Goal: Information Seeking & Learning: Learn about a topic

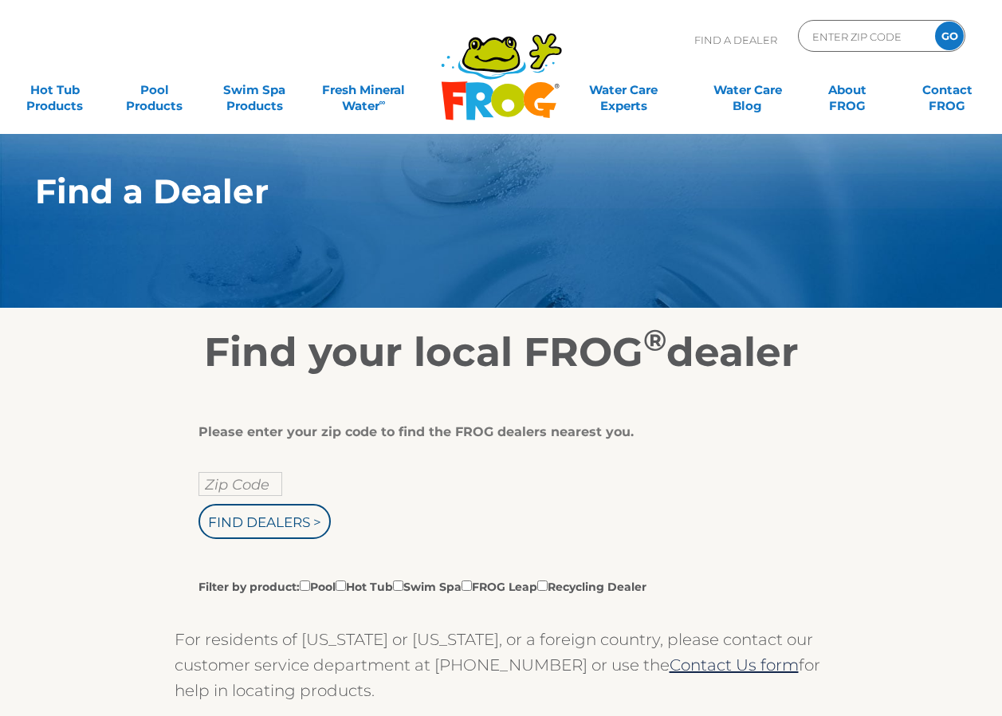
scroll to position [80, 0]
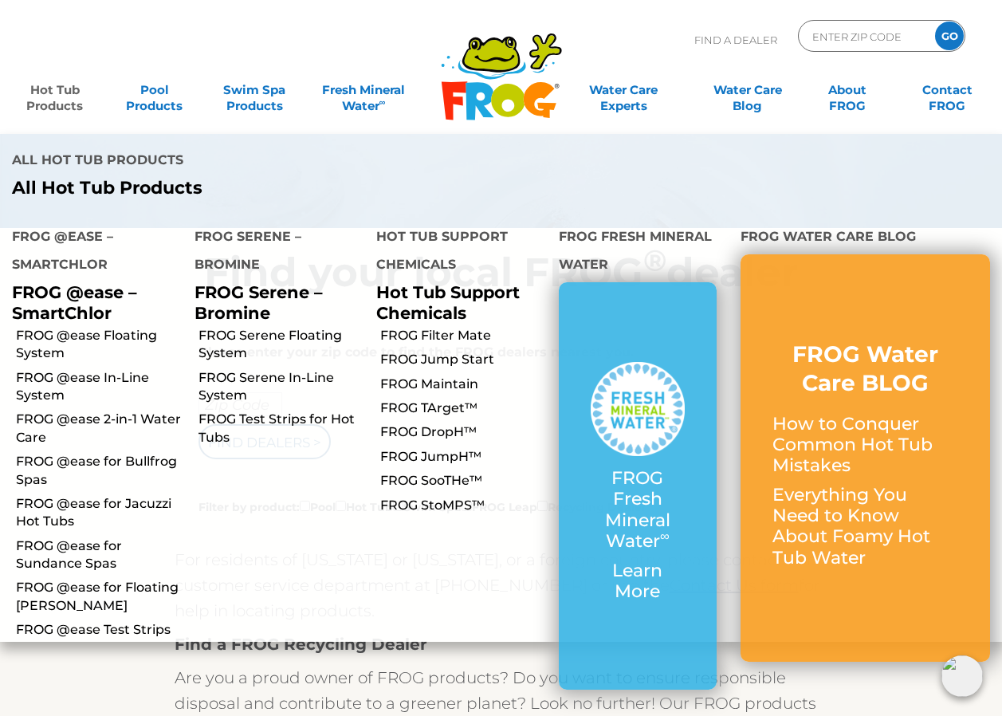
click at [42, 102] on link "Hot Tub Products" at bounding box center [54, 90] width 77 height 32
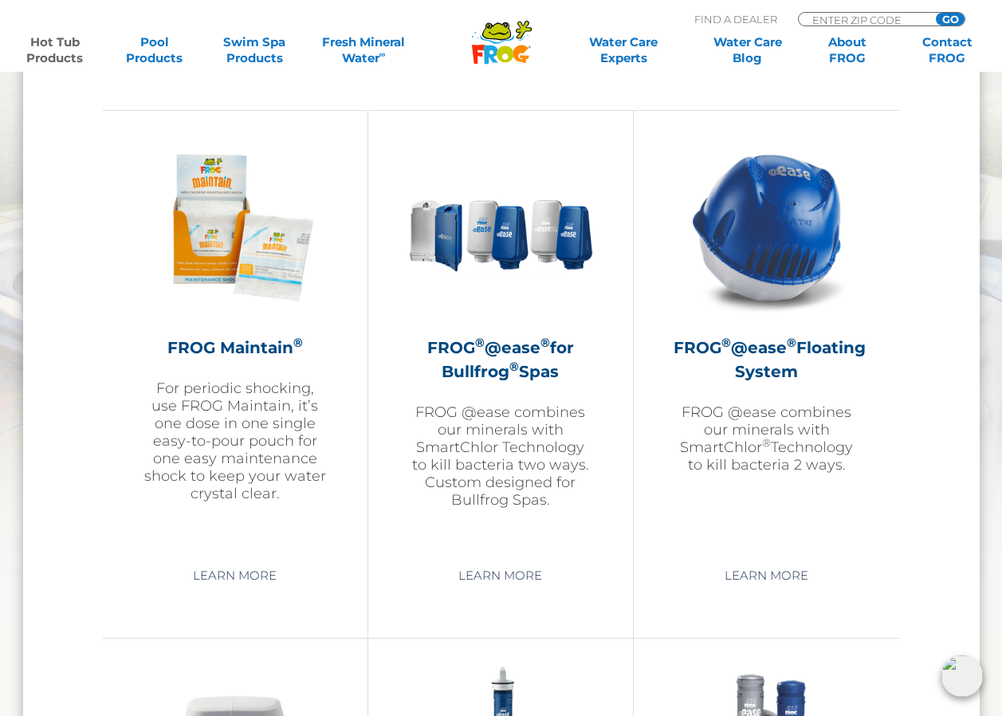
scroll to position [1754, 0]
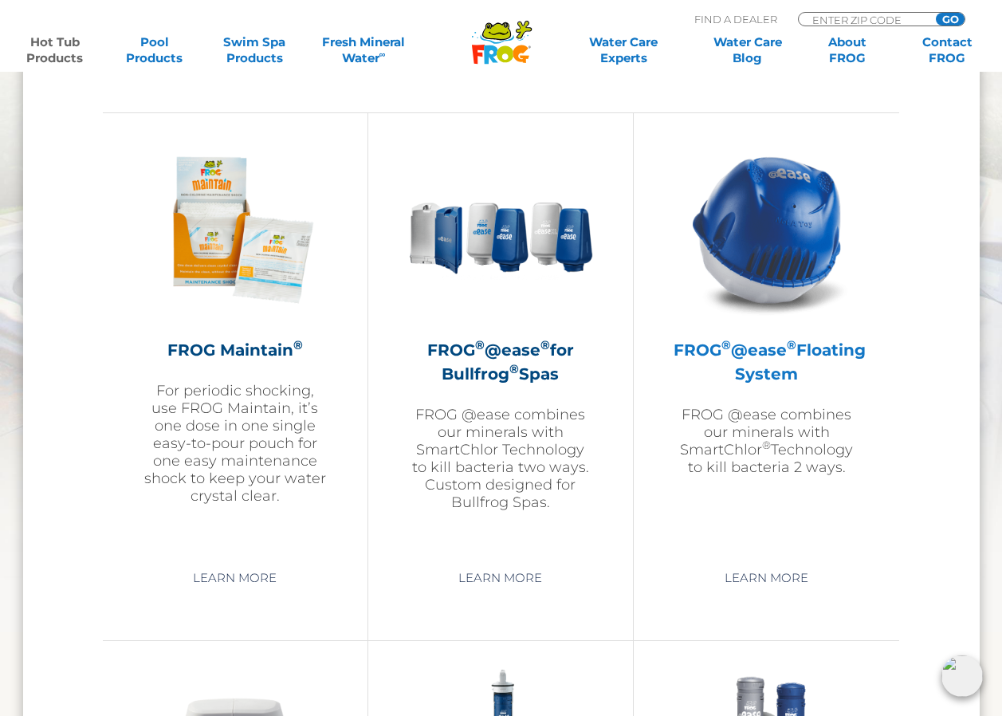
click at [754, 445] on p "FROG @ease combines our minerals with SmartChlor ® Technology to kill bacteria …" at bounding box center [767, 441] width 186 height 70
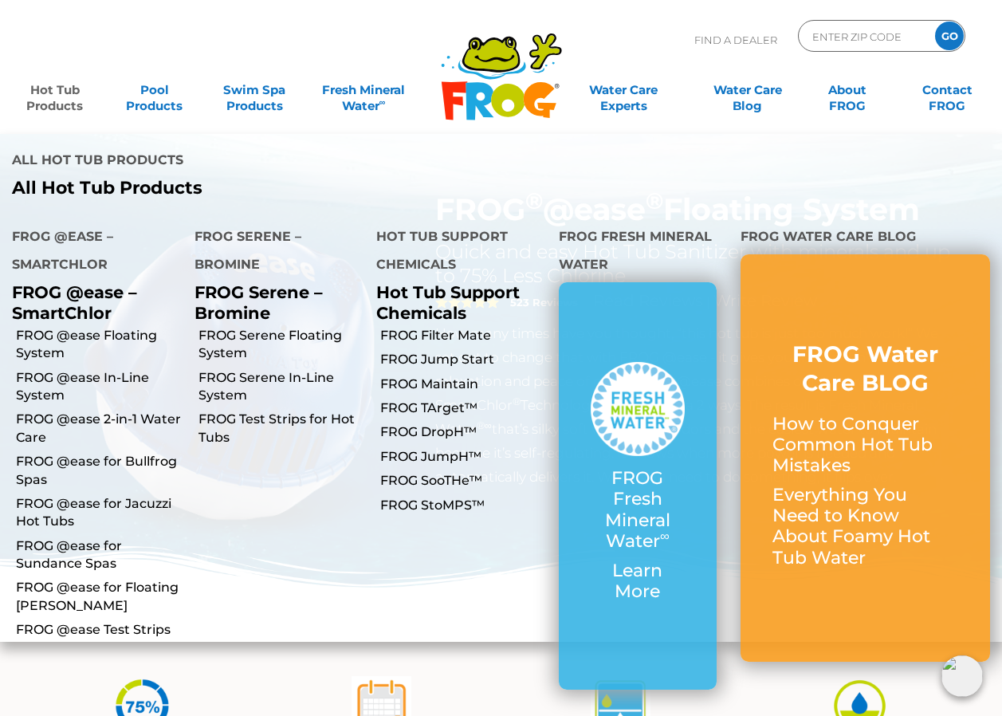
click at [52, 106] on link "Hot Tub Products" at bounding box center [54, 90] width 77 height 32
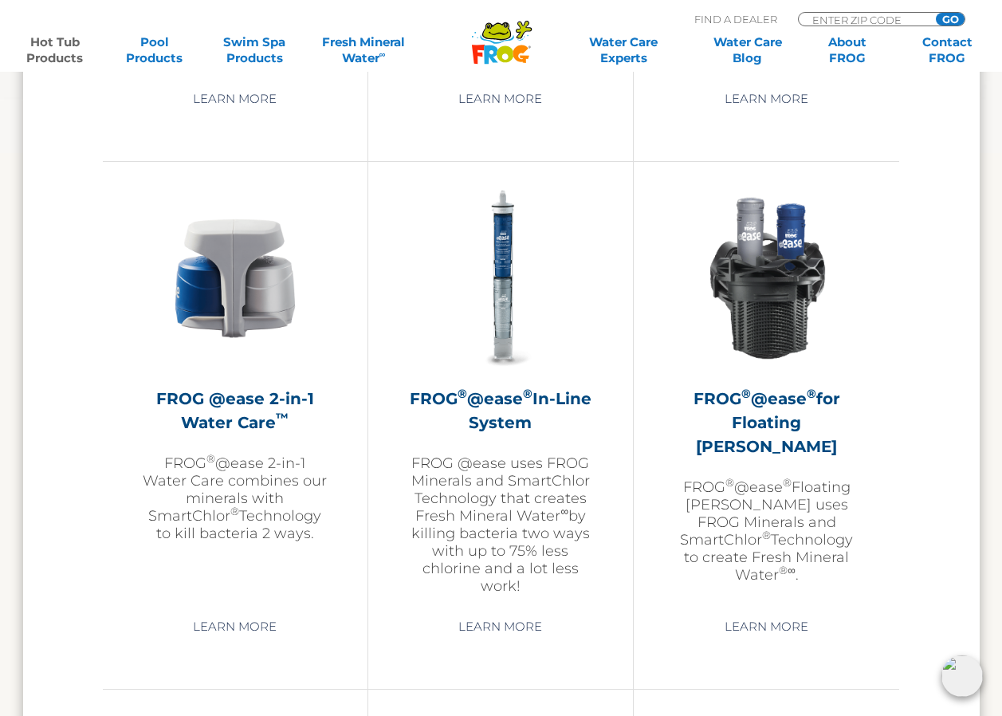
scroll to position [2312, 0]
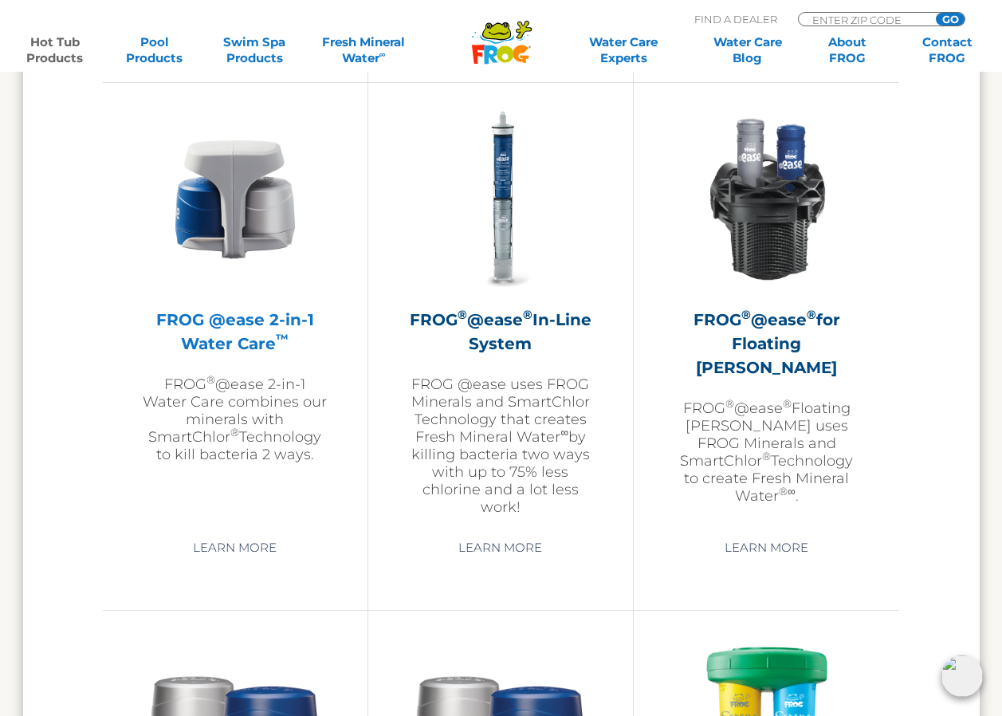
click at [226, 396] on p "FROG ® @ease 2-in-1 Water Care combines our minerals with SmartChlor ® Technolo…" at bounding box center [235, 419] width 185 height 88
